Goal: Task Accomplishment & Management: Manage account settings

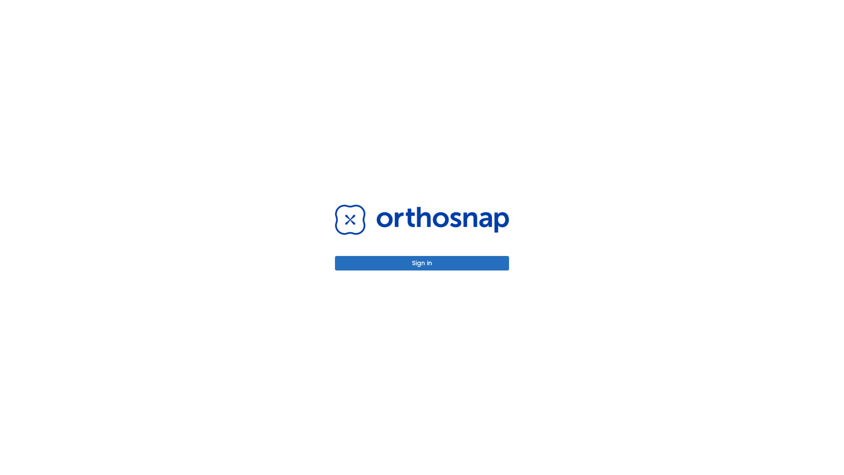
click at [422, 263] on button "Sign in" at bounding box center [422, 263] width 174 height 15
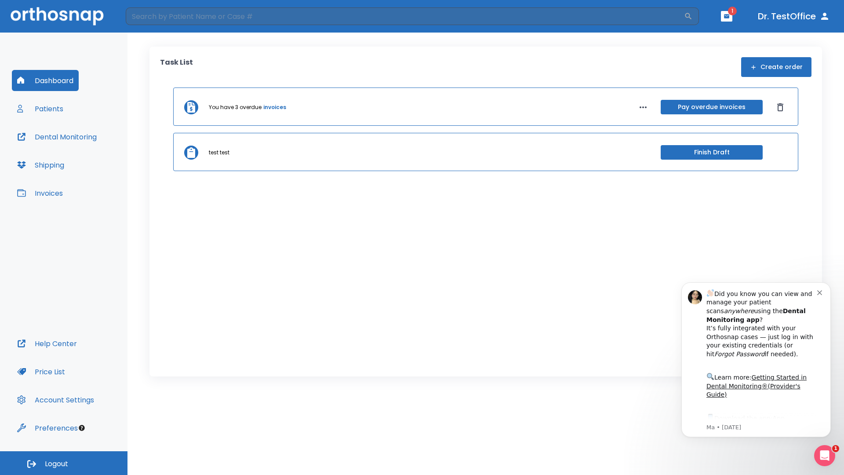
click at [64, 463] on span "Logout" at bounding box center [56, 464] width 23 height 10
